Goal: Entertainment & Leisure: Browse casually

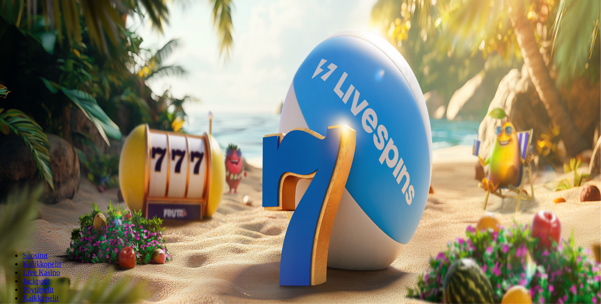
click at [68, 39] on button "Kirjaudu" at bounding box center [65, 34] width 31 height 10
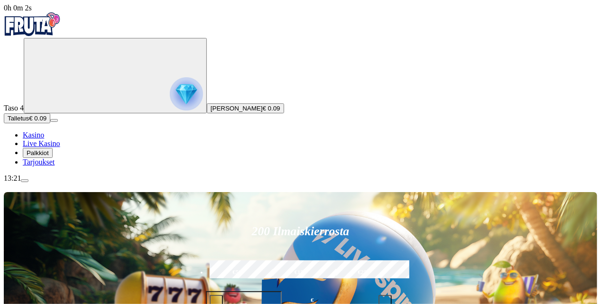
click at [49, 156] on span "Palkkiot" at bounding box center [38, 152] width 22 height 7
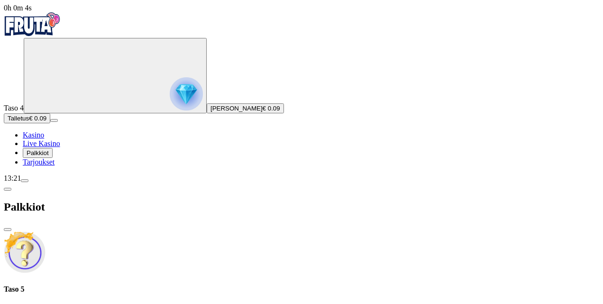
click at [48, 166] on span "Tarjoukset" at bounding box center [39, 162] width 32 height 8
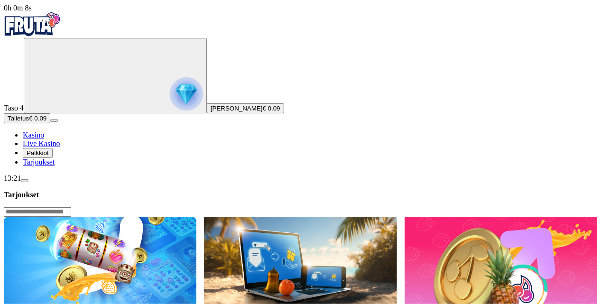
click at [49, 156] on span "Palkkiot" at bounding box center [38, 152] width 22 height 7
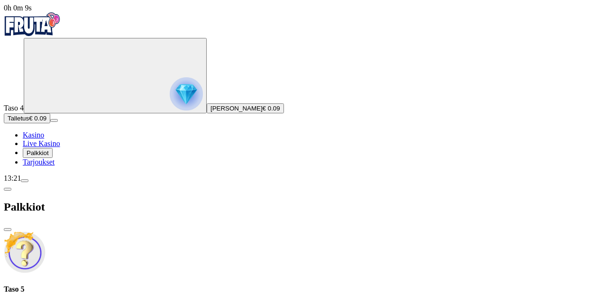
click at [44, 139] on link "Kasino" at bounding box center [33, 135] width 21 height 8
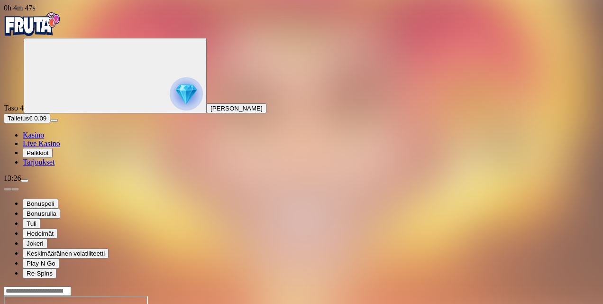
click at [55, 166] on span "Tarjoukset" at bounding box center [39, 162] width 32 height 8
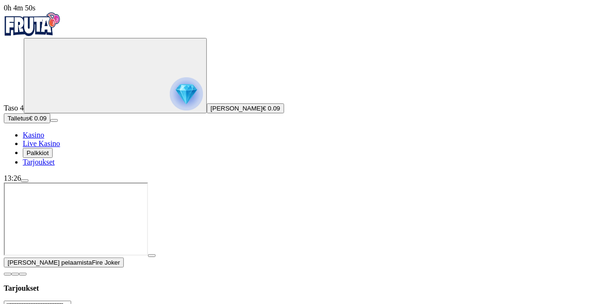
click at [8, 274] on span "close icon" at bounding box center [8, 274] width 0 height 0
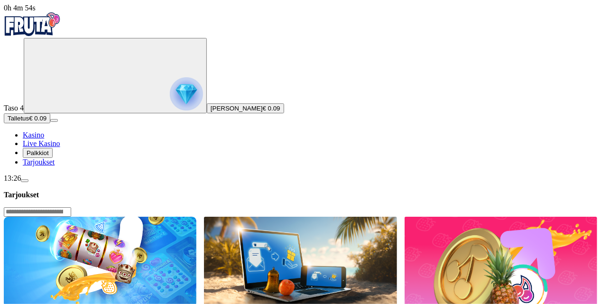
click at [49, 156] on span "Palkkiot" at bounding box center [38, 152] width 22 height 7
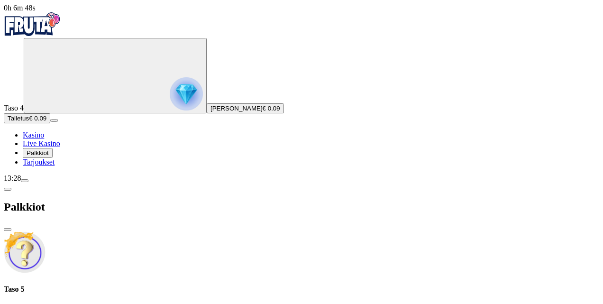
click at [47, 156] on span "Palkkiot" at bounding box center [38, 152] width 22 height 7
click at [8, 229] on span "close icon" at bounding box center [8, 229] width 0 height 0
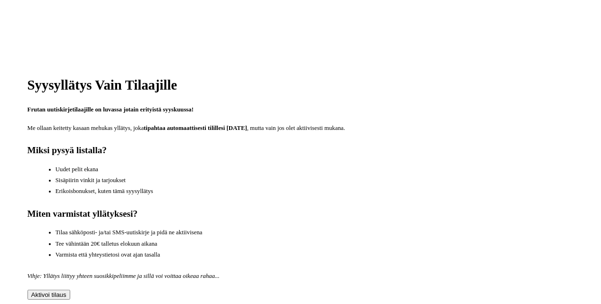
scroll to position [363, 0]
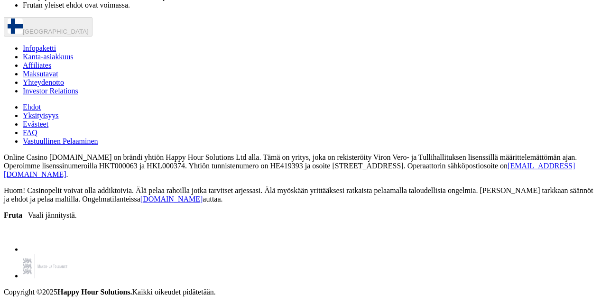
scroll to position [562, 0]
